Goal: Information Seeking & Learning: Learn about a topic

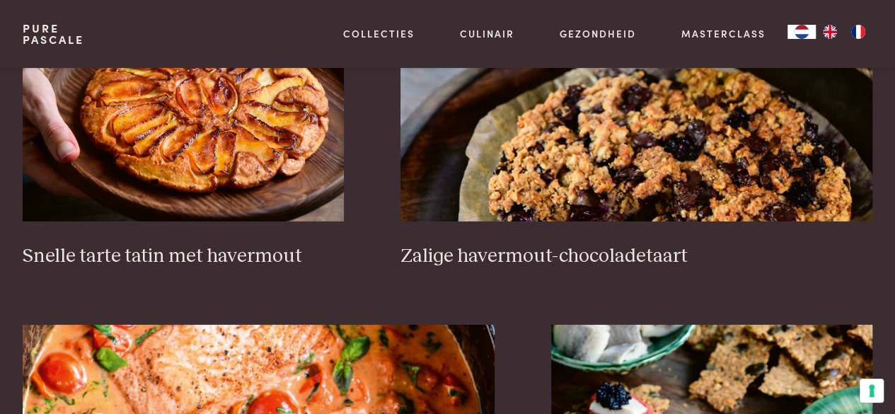
scroll to position [2194, 0]
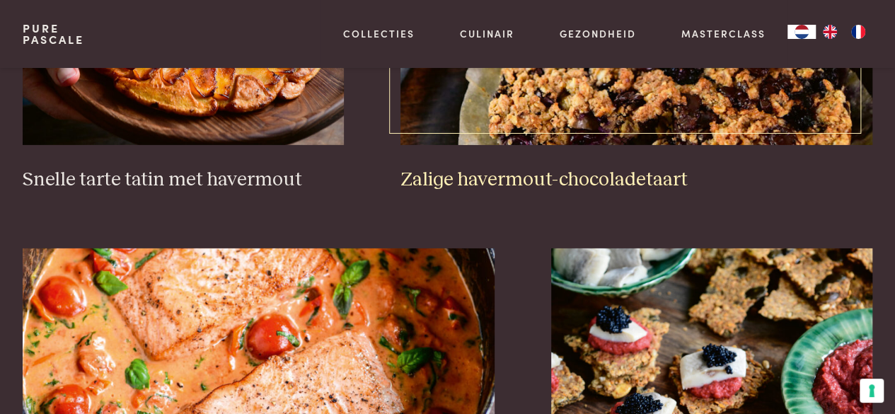
click at [531, 180] on h3 "Zalige havermout-chocoladetaart" at bounding box center [637, 180] width 473 height 25
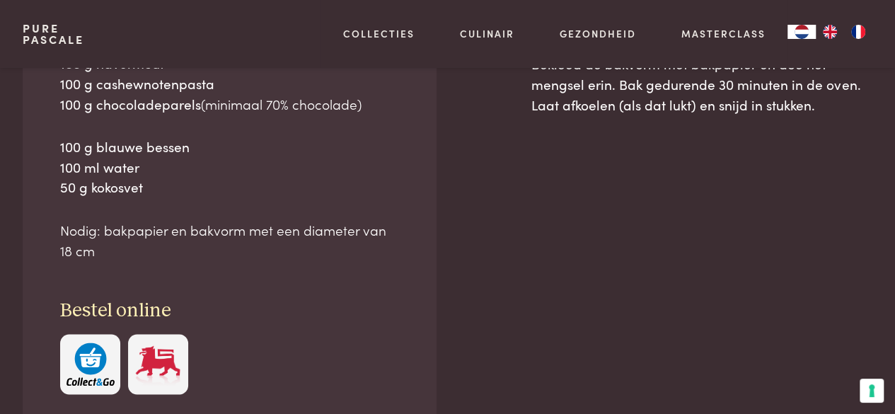
scroll to position [779, 0]
click at [79, 357] on img "button" at bounding box center [91, 363] width 48 height 43
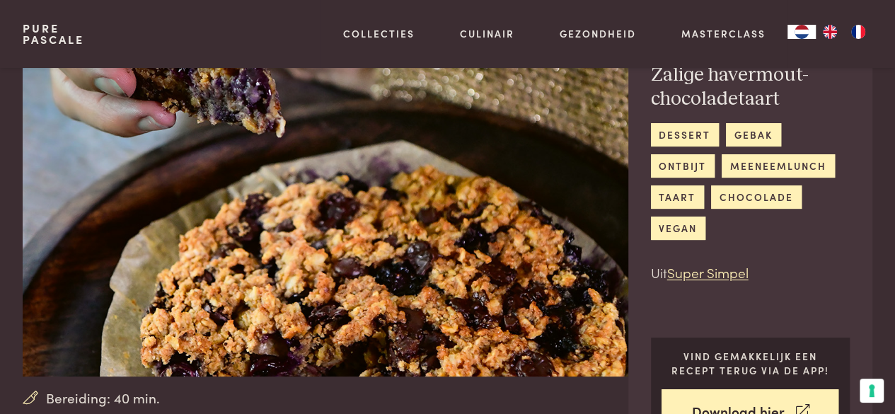
scroll to position [84, 0]
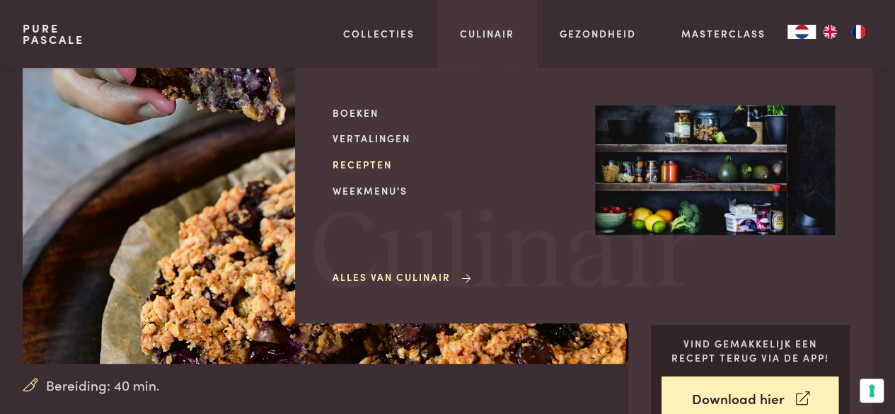
click at [379, 161] on link "Recepten" at bounding box center [453, 164] width 240 height 15
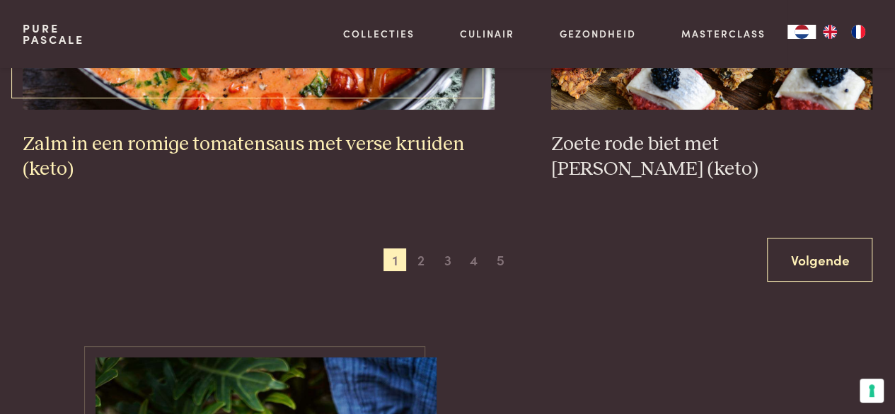
scroll to position [2619, 0]
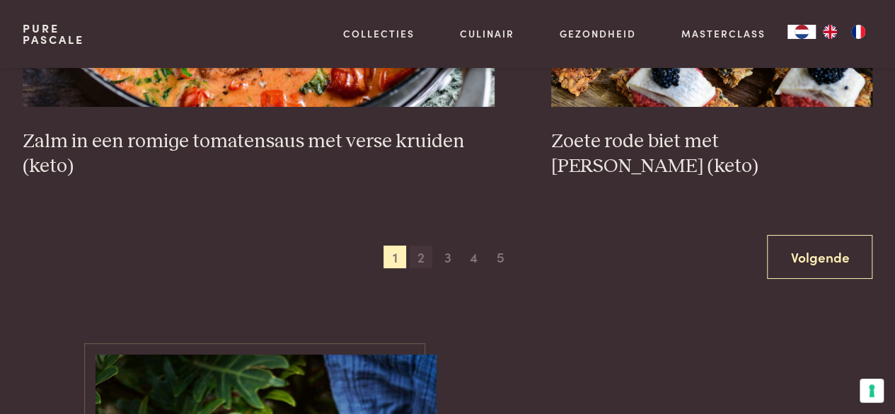
click at [421, 256] on span "2" at bounding box center [421, 257] width 23 height 23
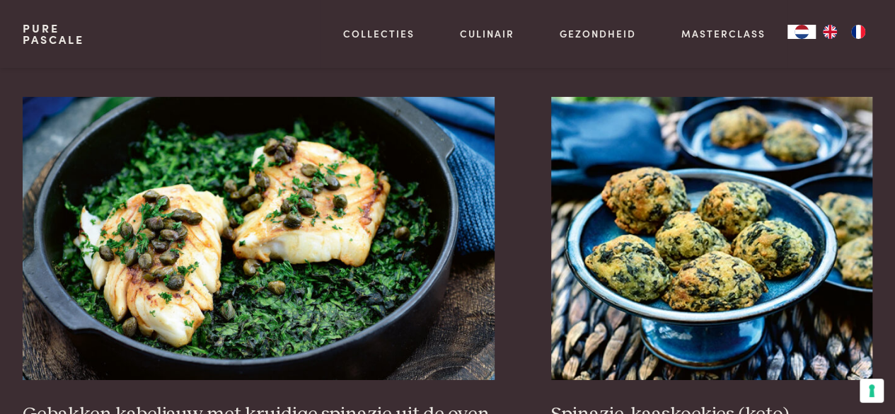
scroll to position [2378, 0]
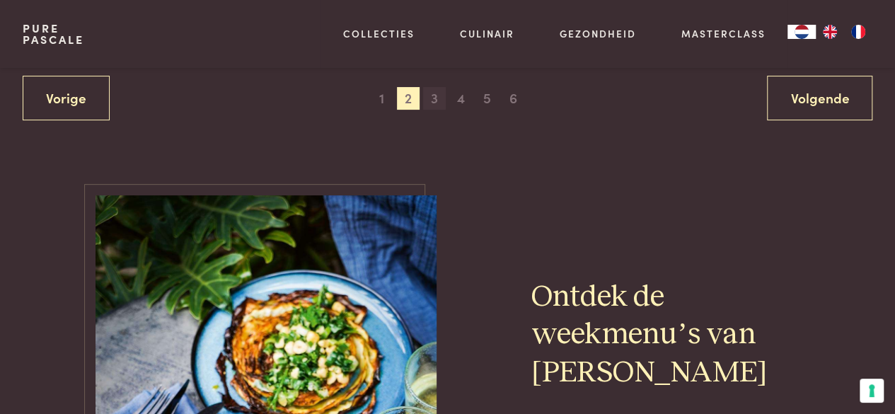
click at [437, 90] on span "3" at bounding box center [434, 98] width 23 height 23
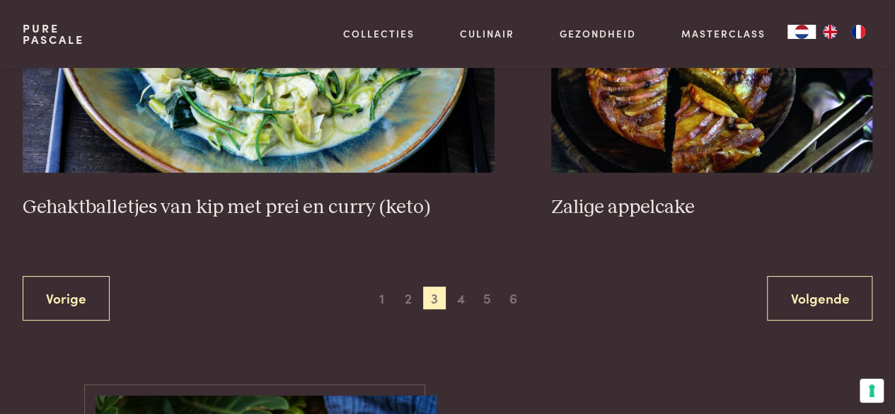
scroll to position [2803, 0]
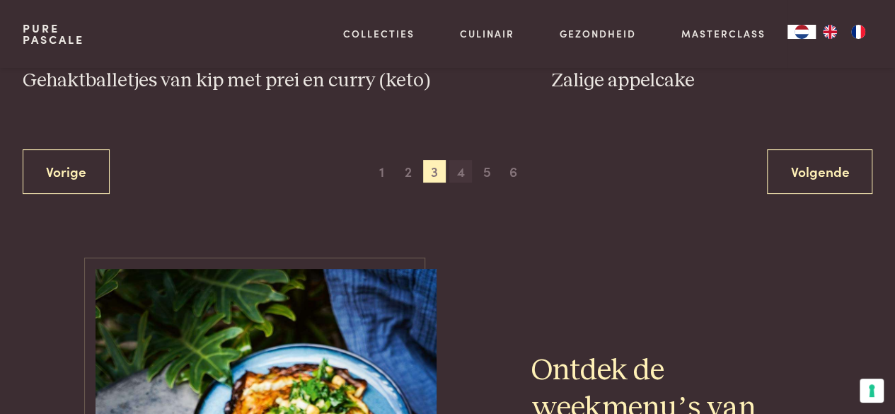
click at [465, 160] on span "4" at bounding box center [461, 171] width 23 height 23
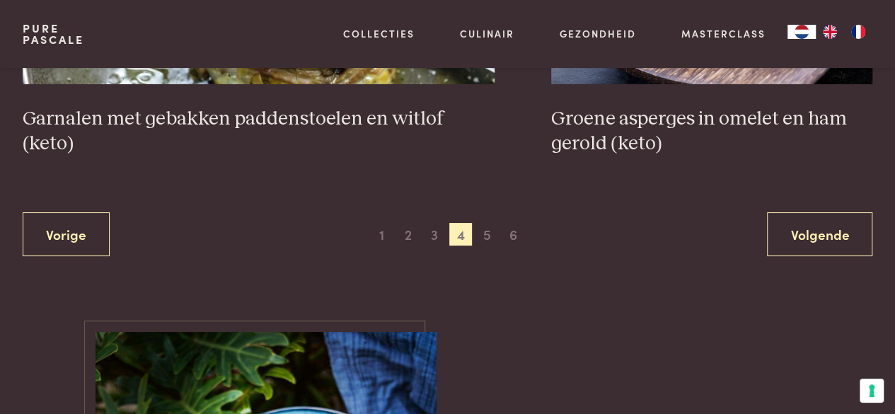
scroll to position [2661, 0]
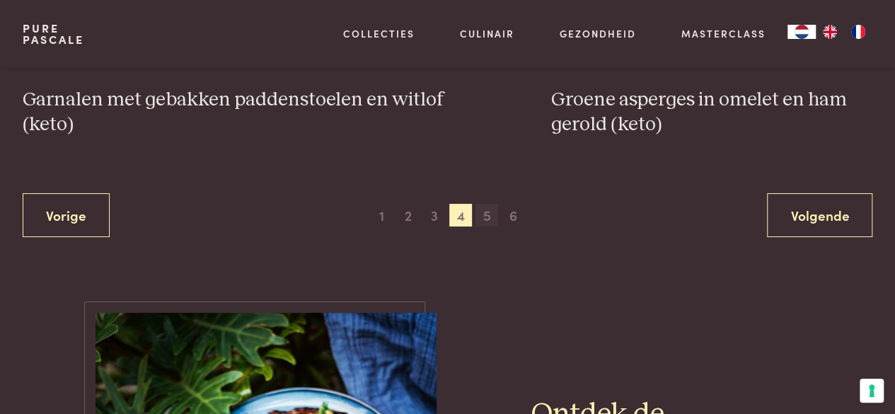
click at [488, 210] on span "5" at bounding box center [487, 215] width 23 height 23
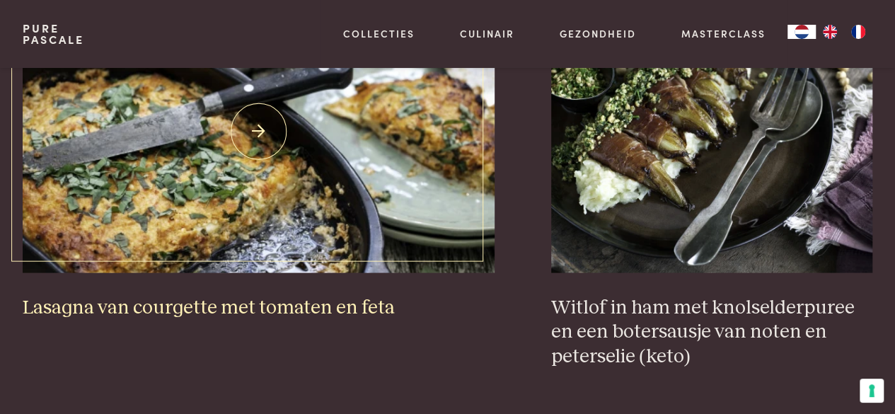
scroll to position [1316, 0]
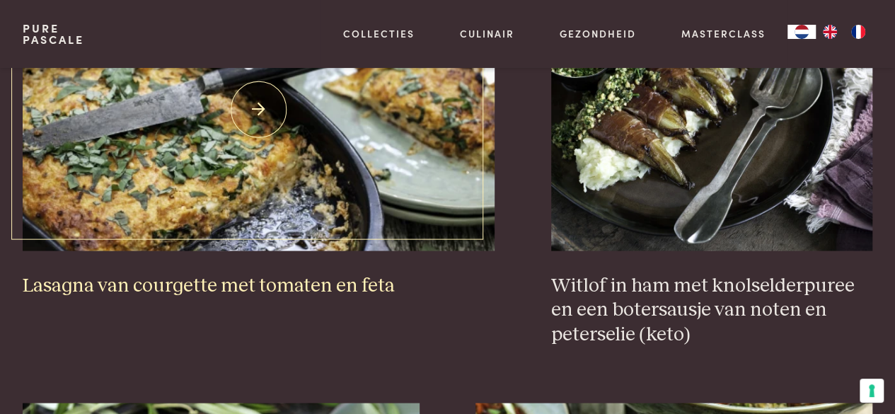
click at [284, 285] on h3 "Lasagna van courgette met tomaten en feta" at bounding box center [259, 285] width 473 height 25
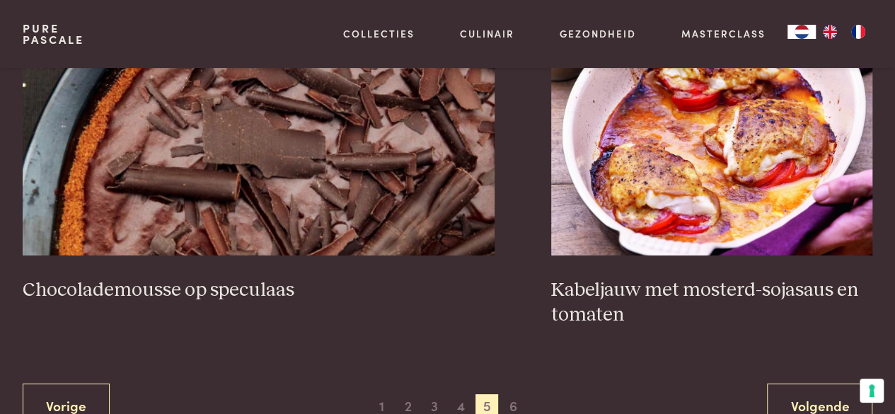
scroll to position [2590, 0]
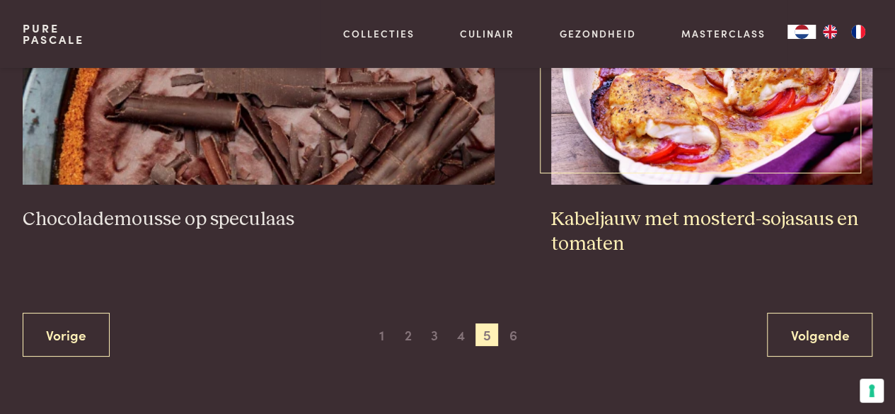
click at [580, 242] on h3 "Kabeljauw met mosterd-sojasaus en tomaten" at bounding box center [711, 231] width 321 height 49
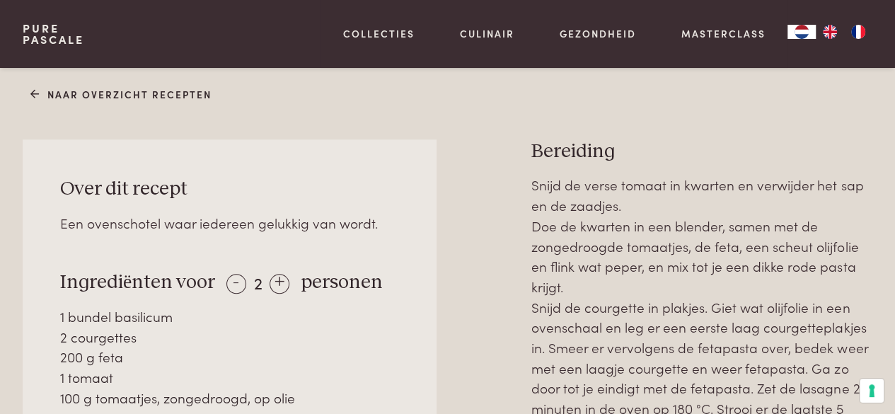
scroll to position [566, 0]
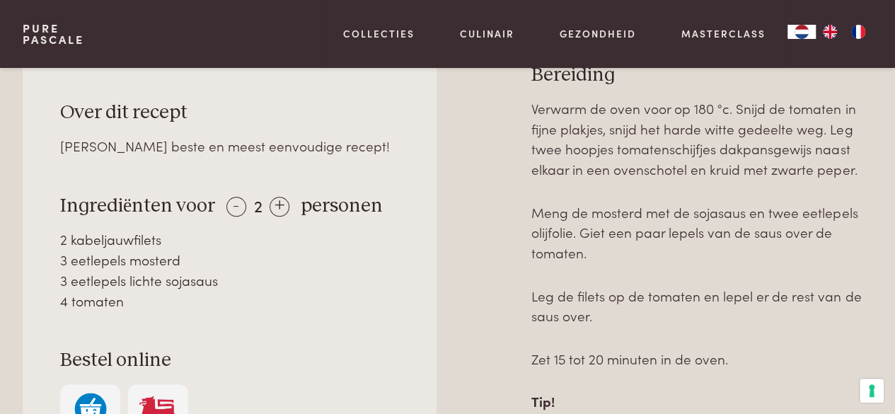
scroll to position [637, 0]
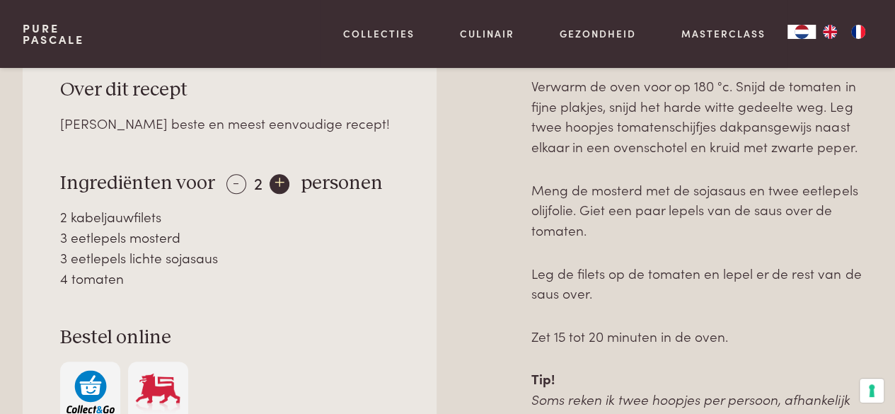
click at [277, 192] on div "+" at bounding box center [280, 184] width 20 height 20
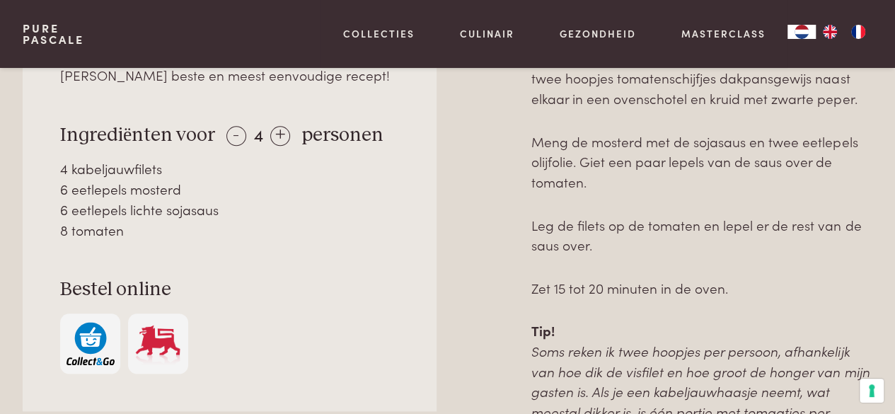
scroll to position [708, 0]
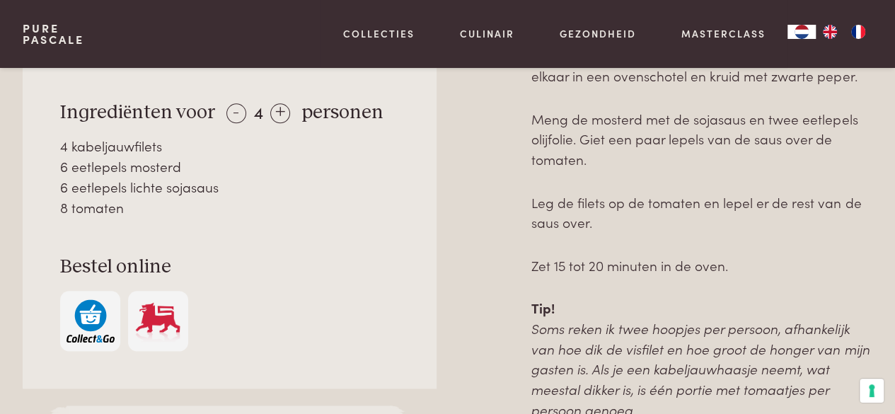
click at [85, 312] on img "button" at bounding box center [91, 320] width 48 height 43
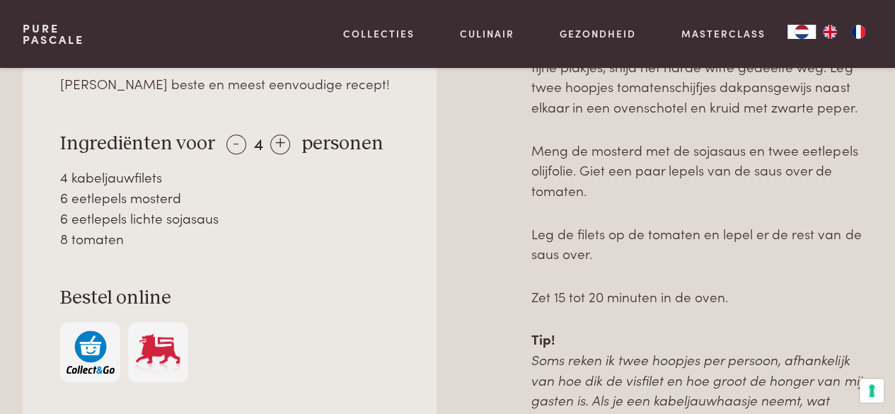
scroll to position [779, 0]
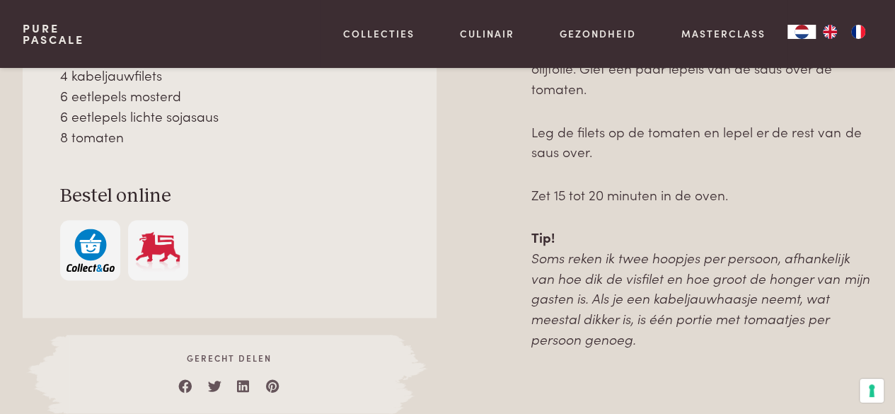
click at [88, 256] on img "button" at bounding box center [91, 250] width 48 height 43
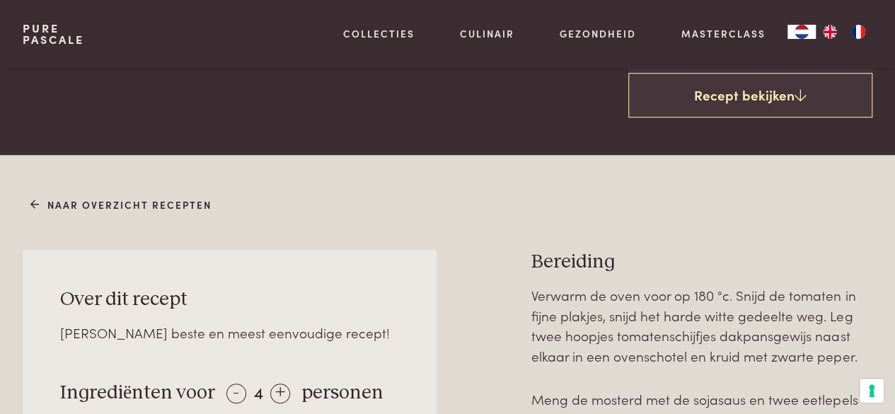
scroll to position [425, 0]
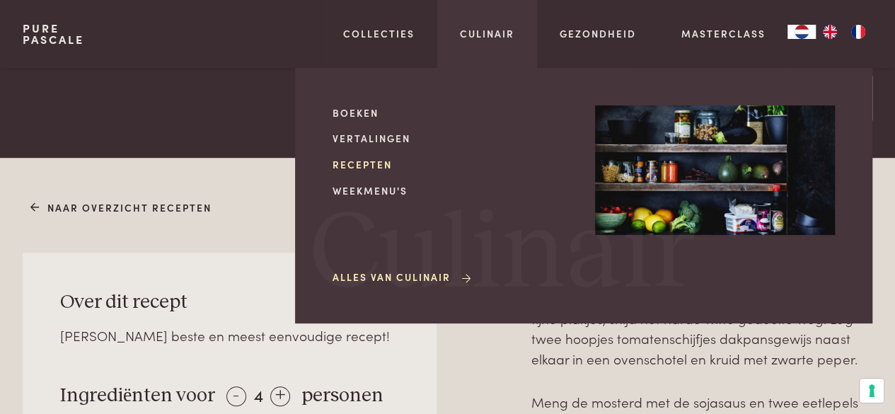
click at [379, 164] on link "Recepten" at bounding box center [453, 164] width 240 height 15
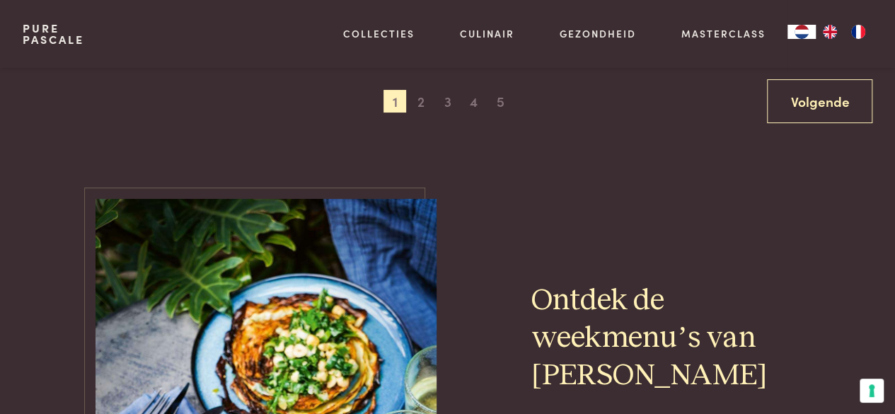
scroll to position [2619, 0]
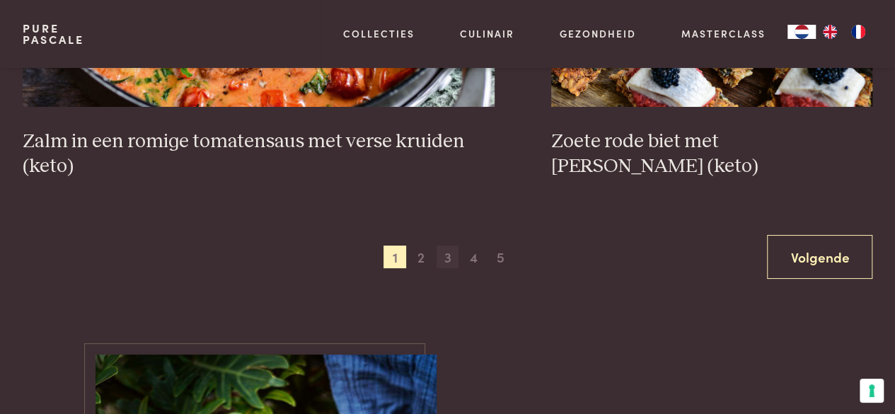
click at [443, 256] on span "3" at bounding box center [448, 257] width 23 height 23
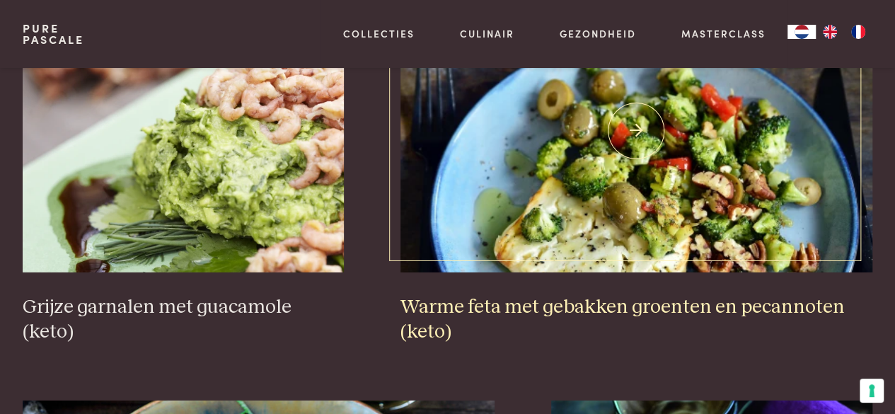
scroll to position [2165, 0]
click at [587, 233] on img at bounding box center [637, 130] width 473 height 283
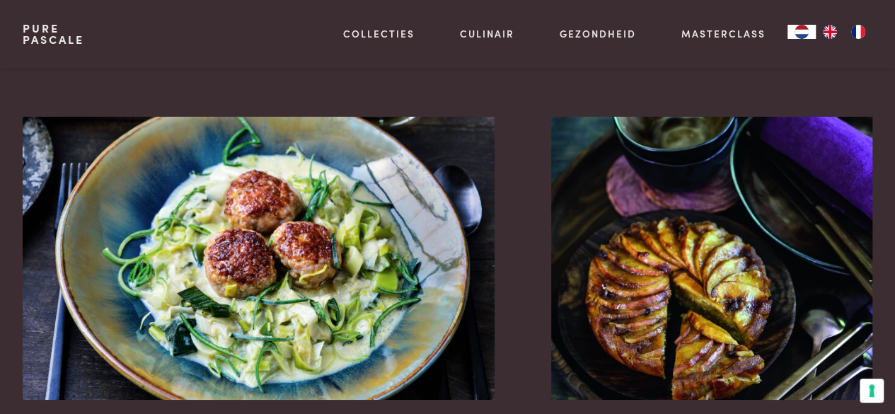
scroll to position [2803, 0]
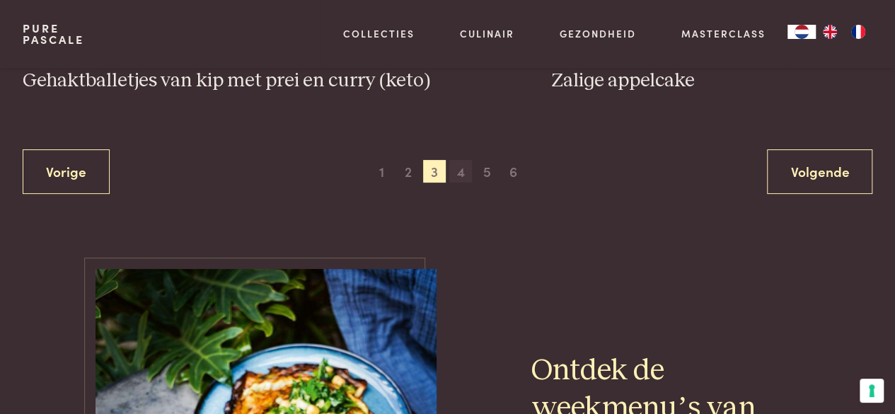
click at [460, 160] on span "4" at bounding box center [461, 171] width 23 height 23
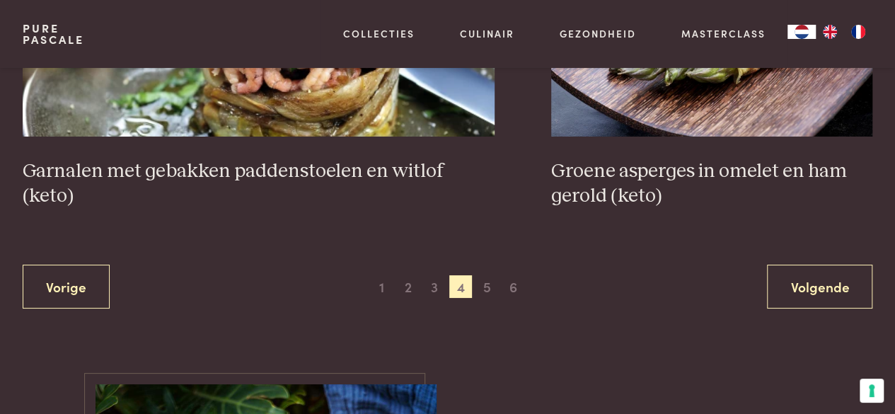
scroll to position [2590, 0]
click at [491, 285] on span "5" at bounding box center [487, 286] width 23 height 23
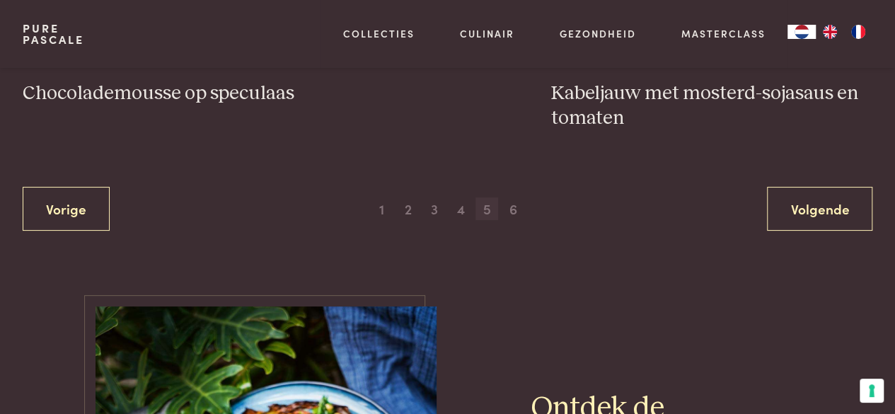
scroll to position [2732, 0]
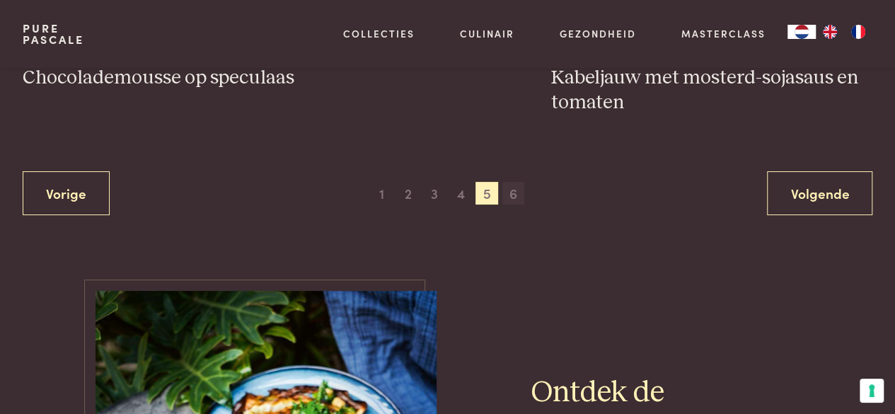
click at [508, 202] on span "6" at bounding box center [514, 193] width 23 height 23
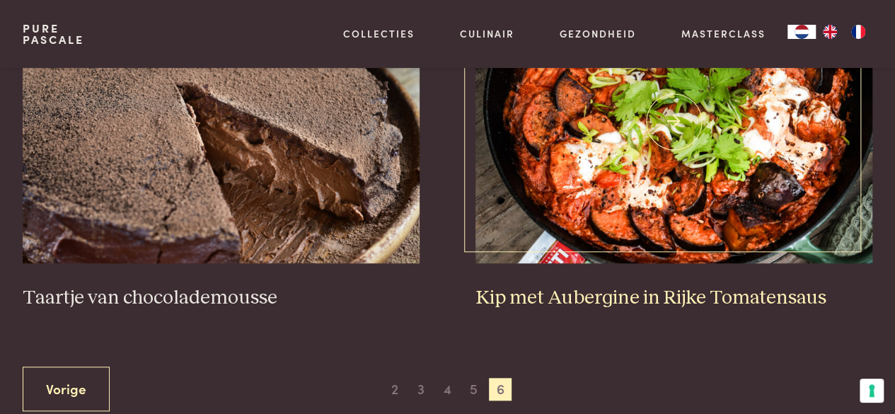
scroll to position [537, 0]
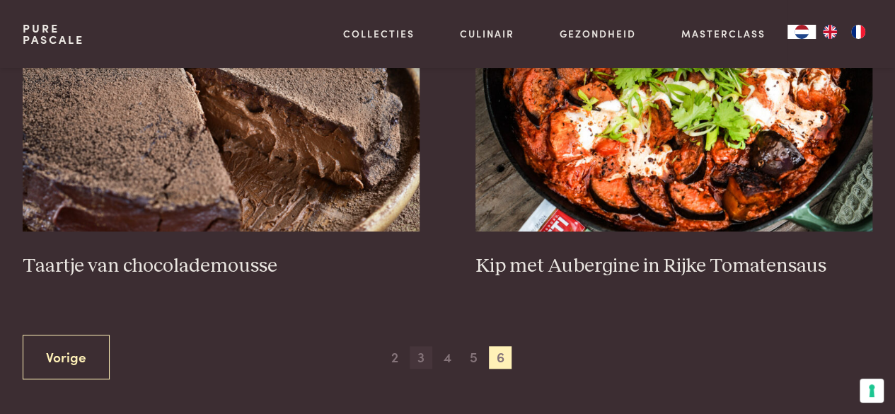
click at [423, 355] on span "3" at bounding box center [421, 357] width 23 height 23
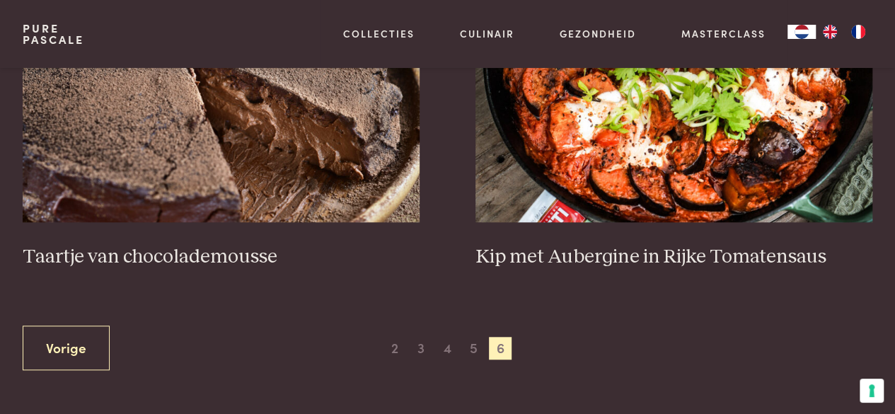
scroll to position [750, 0]
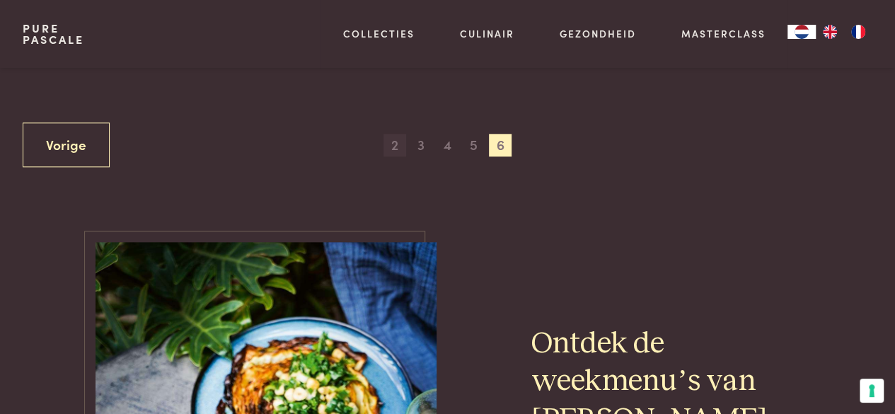
click at [395, 148] on span "2" at bounding box center [395, 145] width 23 height 23
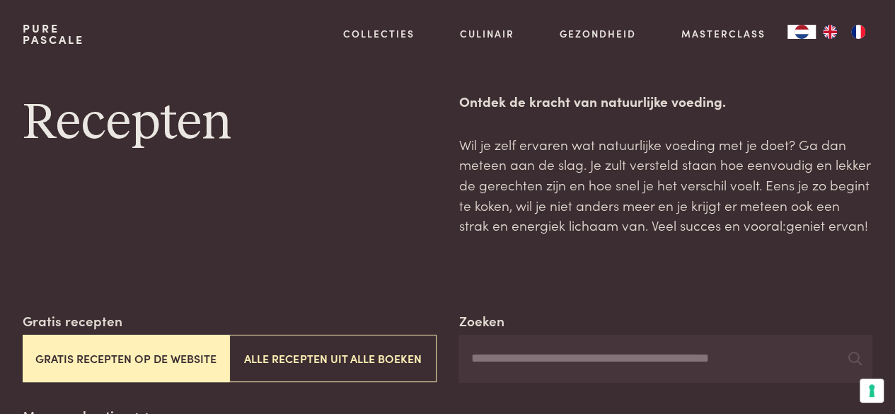
scroll to position [0, 0]
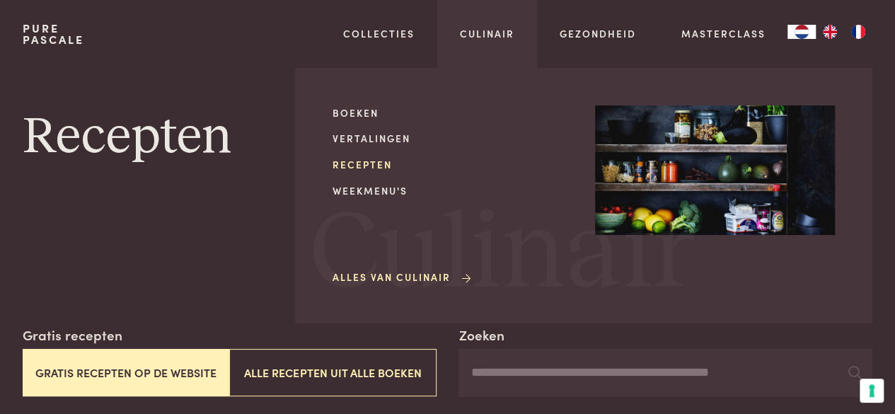
click at [375, 161] on link "Recepten" at bounding box center [453, 164] width 240 height 15
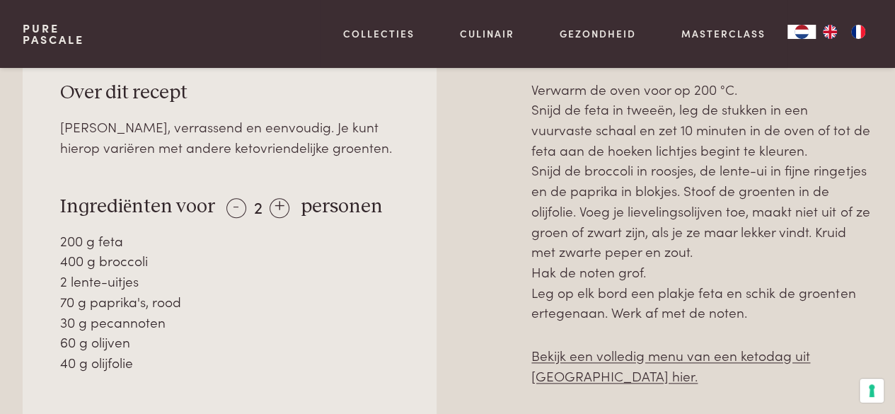
scroll to position [708, 0]
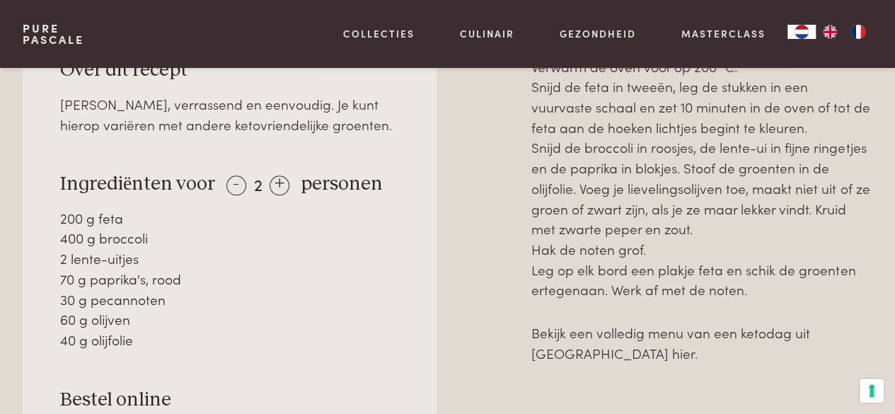
click at [593, 326] on link "Bekijk een volledig menu van een ketodag uit Ketokuur hier." at bounding box center [671, 343] width 279 height 40
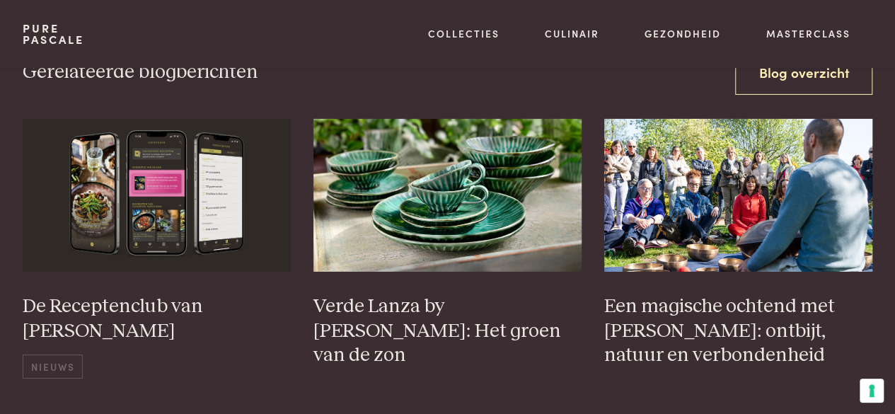
scroll to position [5026, 0]
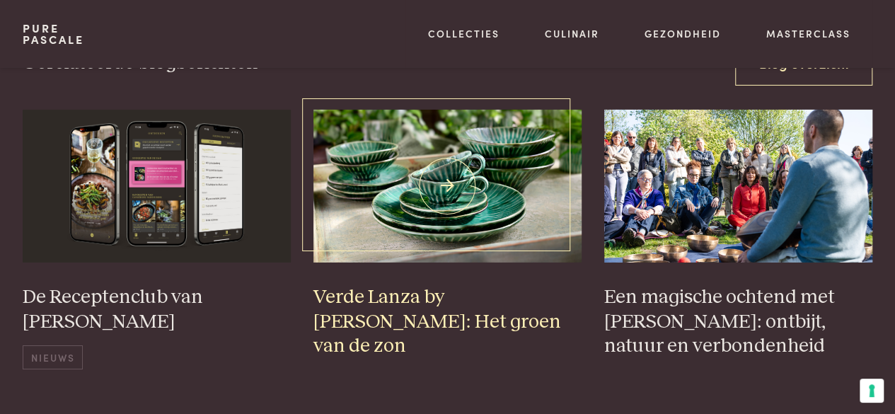
click at [391, 292] on h3 "Verde Lanza by [PERSON_NAME]: Het groen van de zon" at bounding box center [448, 322] width 268 height 74
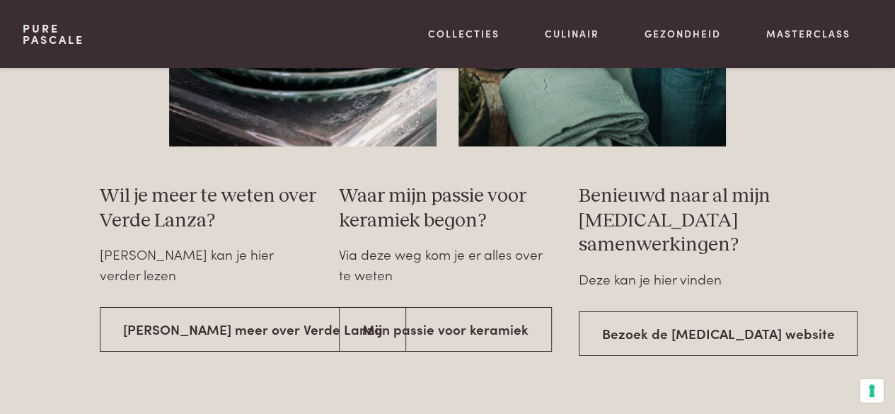
scroll to position [2265, 0]
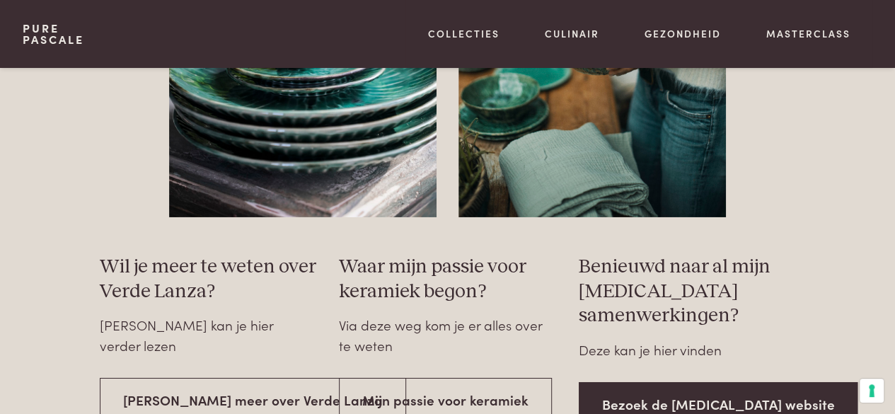
click at [651, 382] on link "Bezoek de [MEDICAL_DATA] website" at bounding box center [719, 404] width 280 height 45
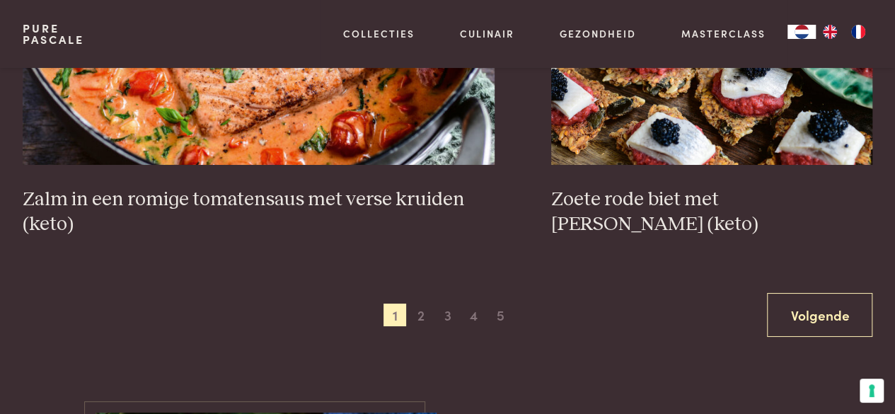
scroll to position [2690, 0]
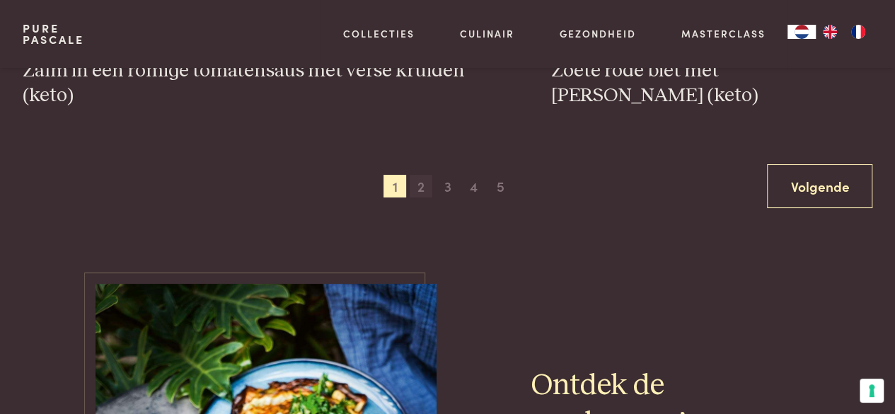
click at [416, 181] on span "2" at bounding box center [421, 186] width 23 height 23
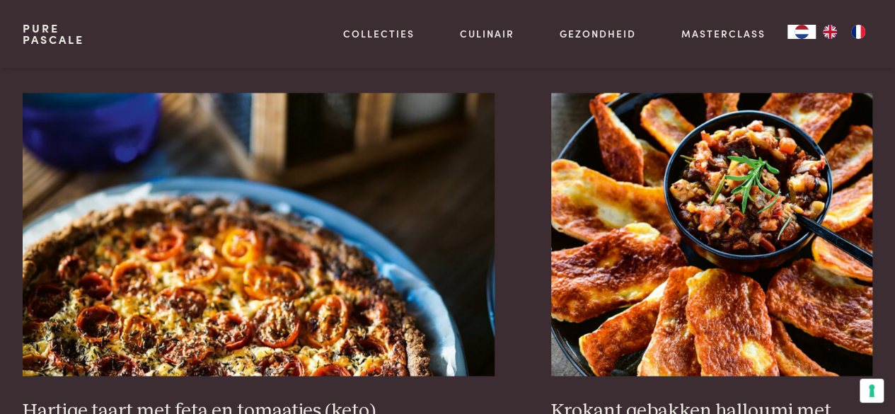
scroll to position [1316, 0]
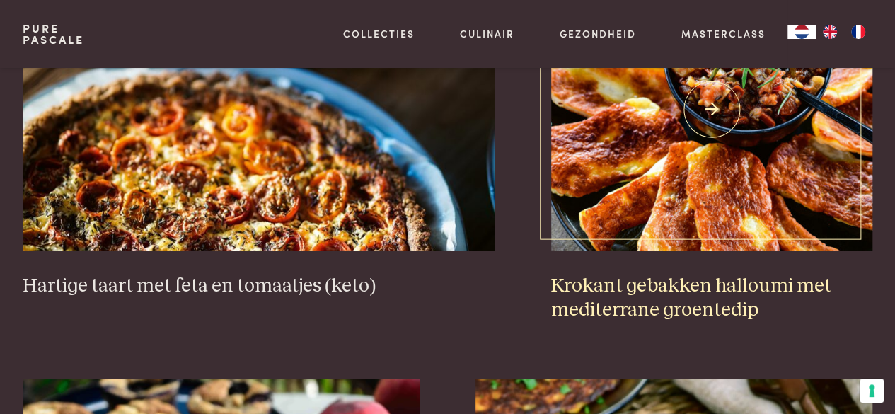
click at [653, 200] on img at bounding box center [711, 108] width 321 height 283
